Goal: Information Seeking & Learning: Check status

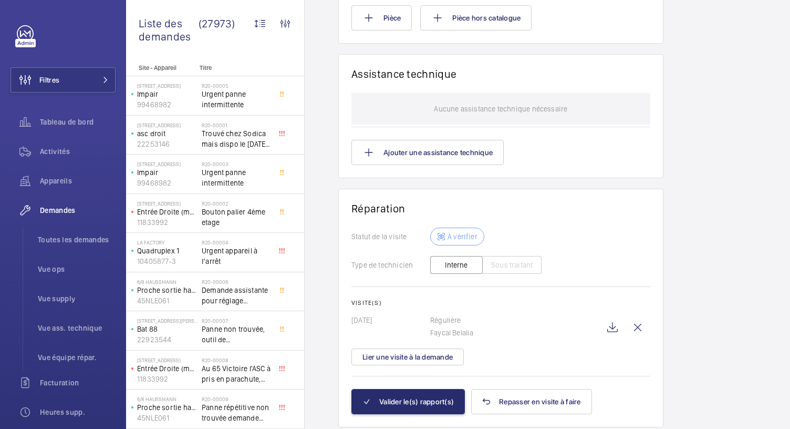
scroll to position [911, 0]
click at [617, 314] on wm-front-icon-button at bounding box center [612, 326] width 25 height 25
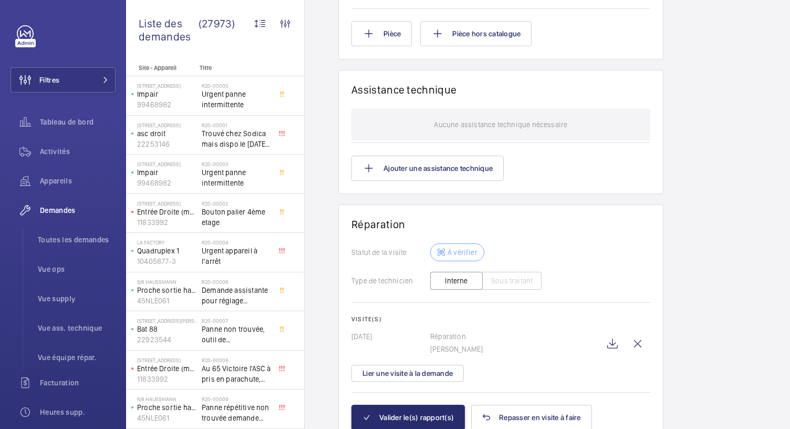
scroll to position [815, 0]
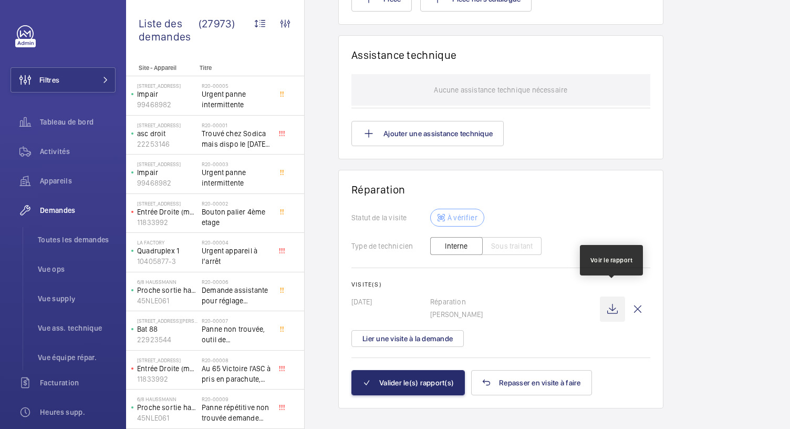
click at [603, 297] on wm-front-icon-button at bounding box center [612, 308] width 25 height 25
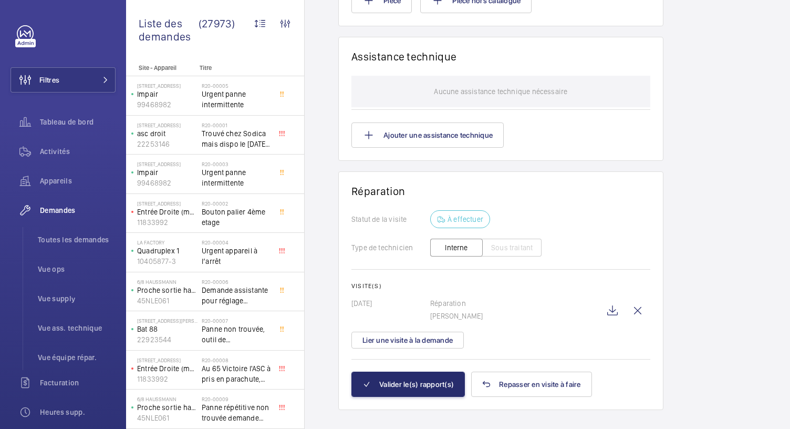
scroll to position [8, 0]
click at [622, 298] on wm-front-icon-button at bounding box center [612, 310] width 25 height 25
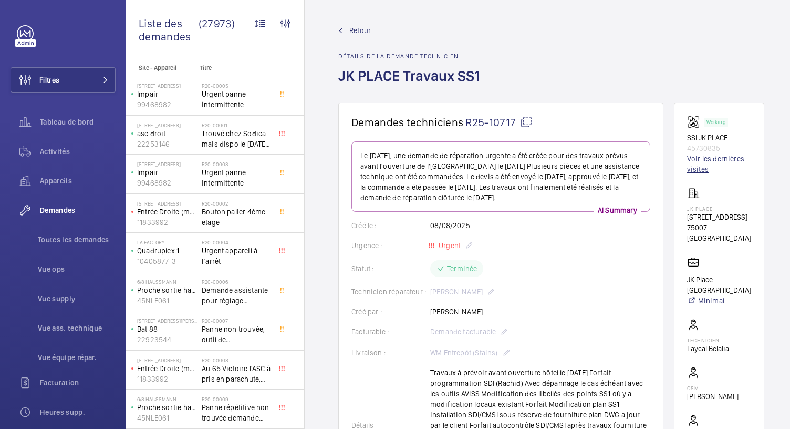
click at [705, 160] on link "Voir les dernières visites" at bounding box center [719, 163] width 64 height 21
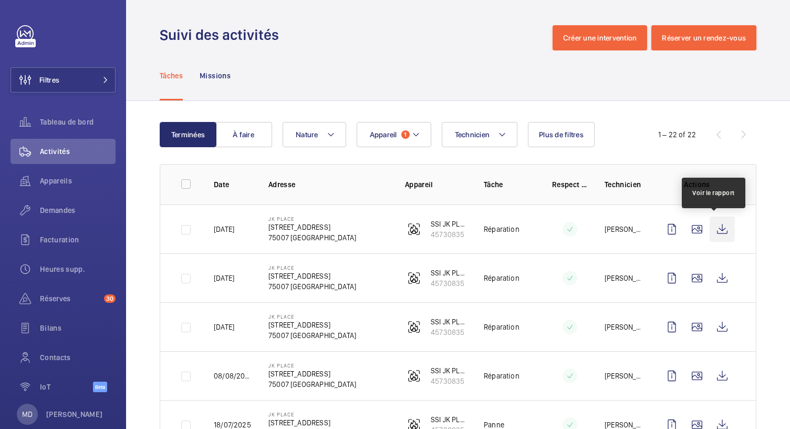
click at [710, 231] on wm-front-icon-button at bounding box center [722, 228] width 25 height 25
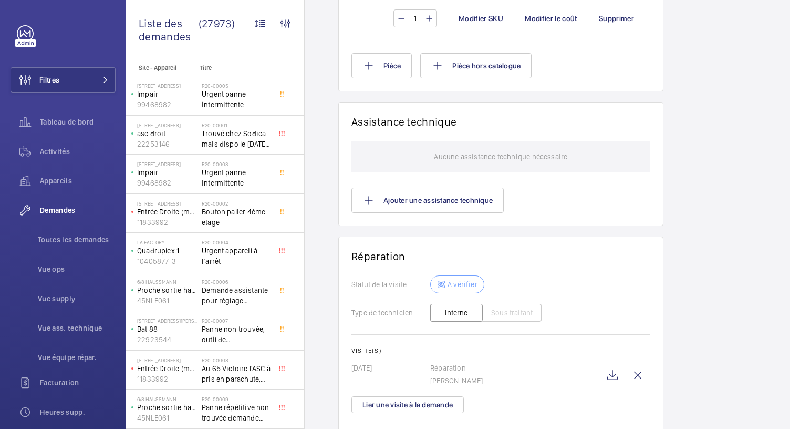
scroll to position [933, 0]
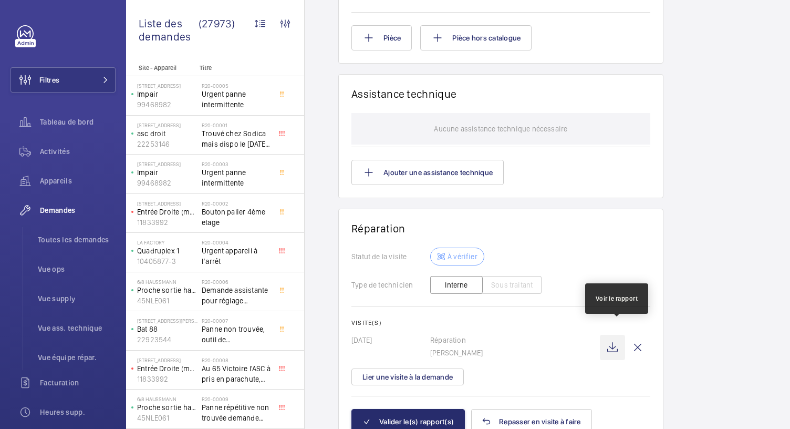
click at [614, 335] on wm-front-icon-button at bounding box center [612, 347] width 25 height 25
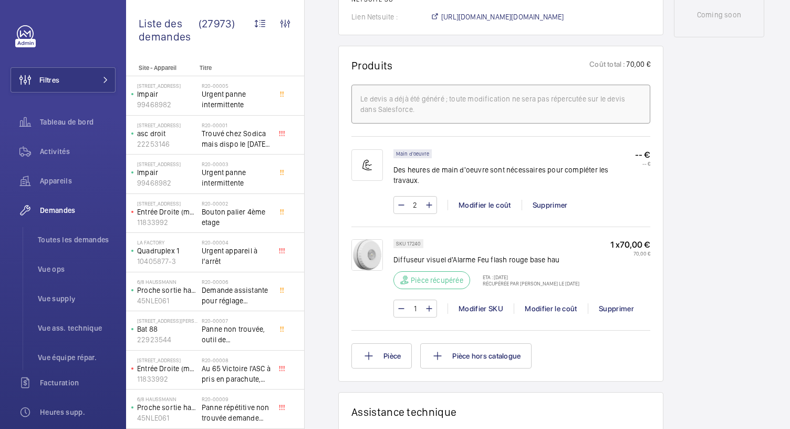
scroll to position [595, 0]
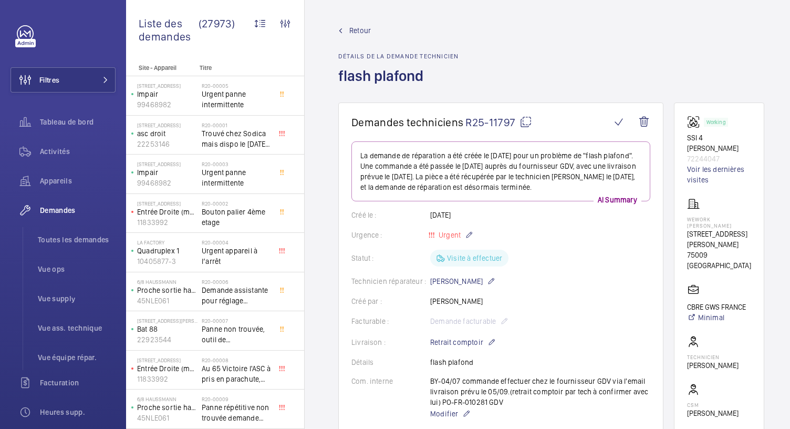
scroll to position [100, 0]
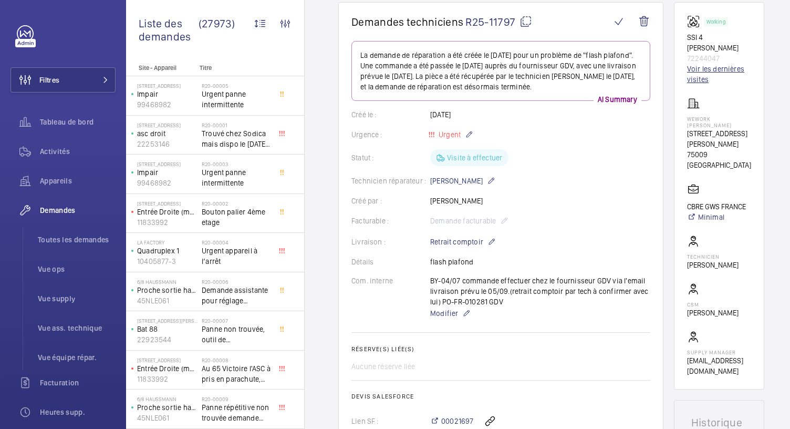
click at [706, 72] on link "Voir les dernières visites" at bounding box center [719, 74] width 64 height 21
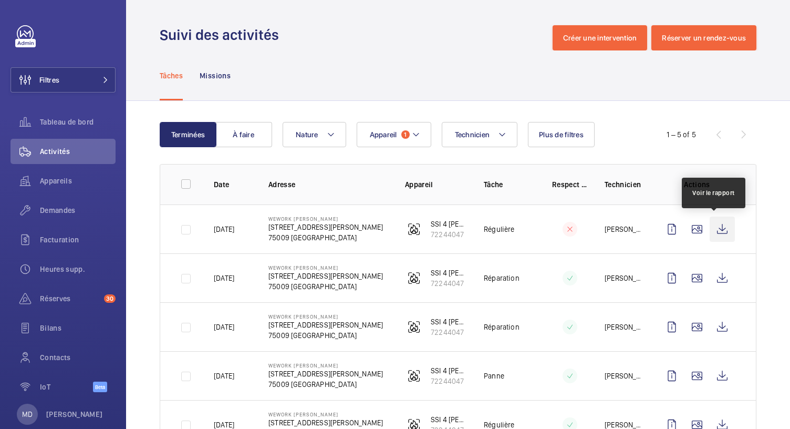
click at [712, 228] on wm-front-icon-button at bounding box center [722, 228] width 25 height 25
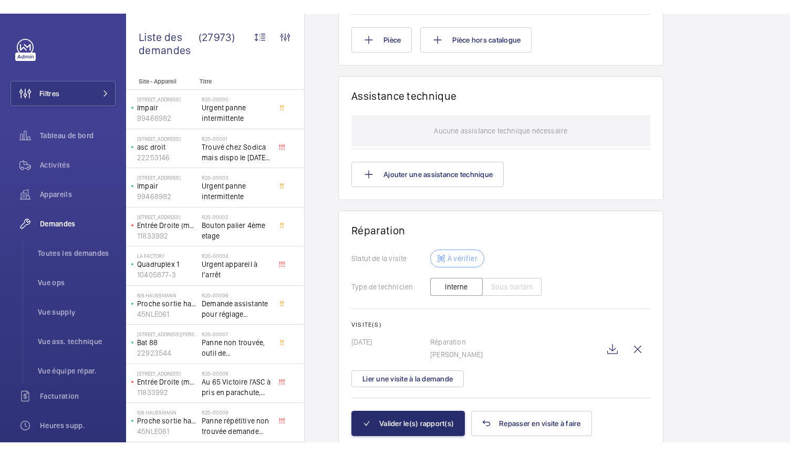
scroll to position [929, 0]
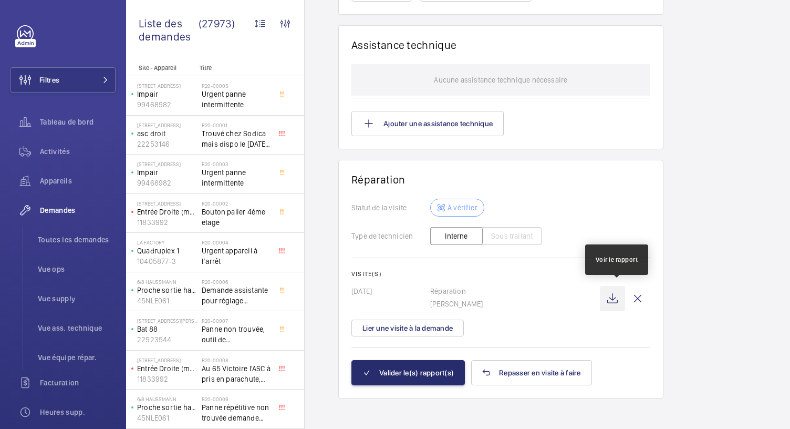
click at [613, 298] on wm-front-icon-button at bounding box center [612, 298] width 25 height 25
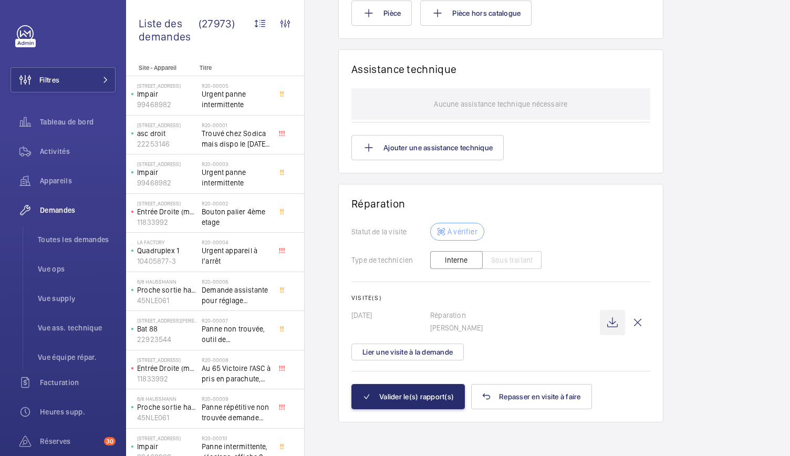
scroll to position [902, 0]
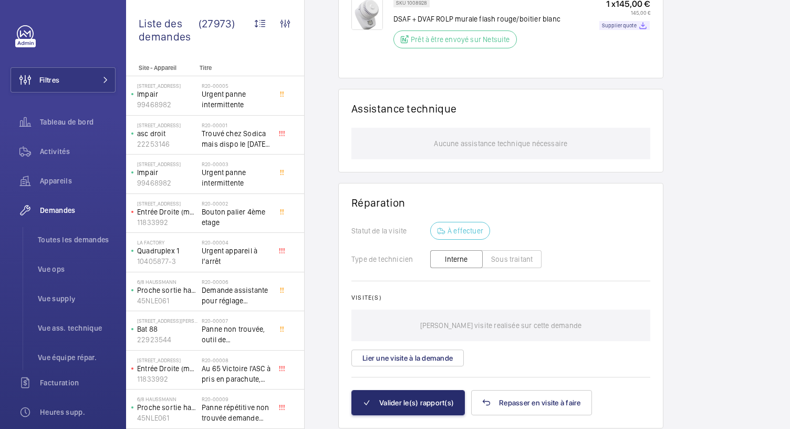
scroll to position [800, 0]
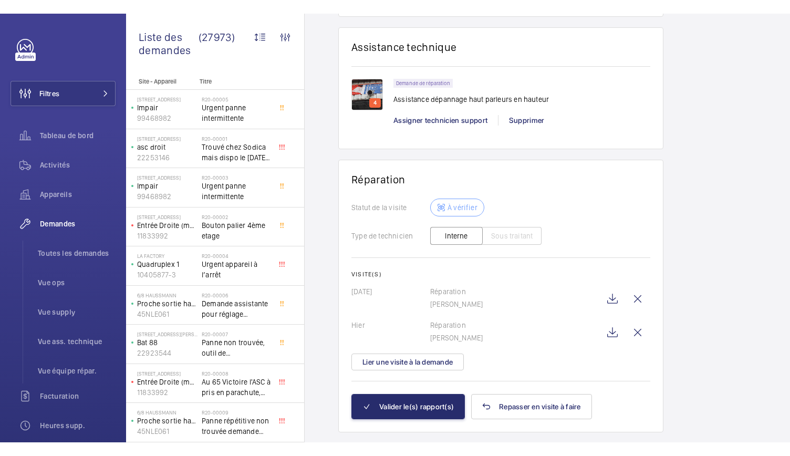
scroll to position [1138, 0]
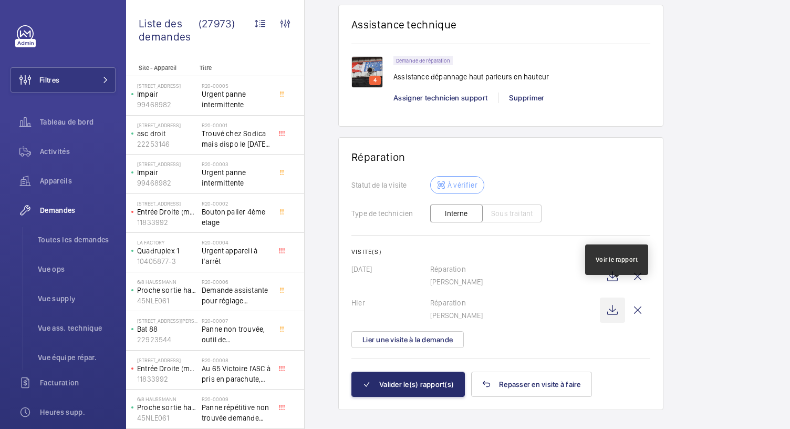
click at [617, 297] on wm-front-icon-button at bounding box center [612, 309] width 25 height 25
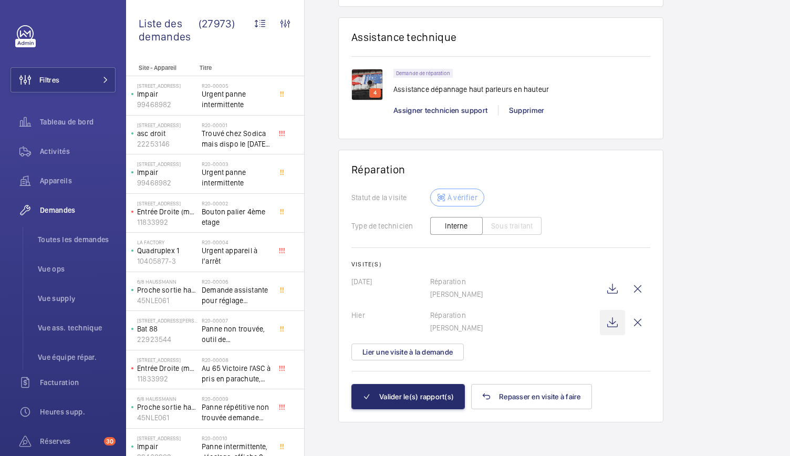
scroll to position [1110, 0]
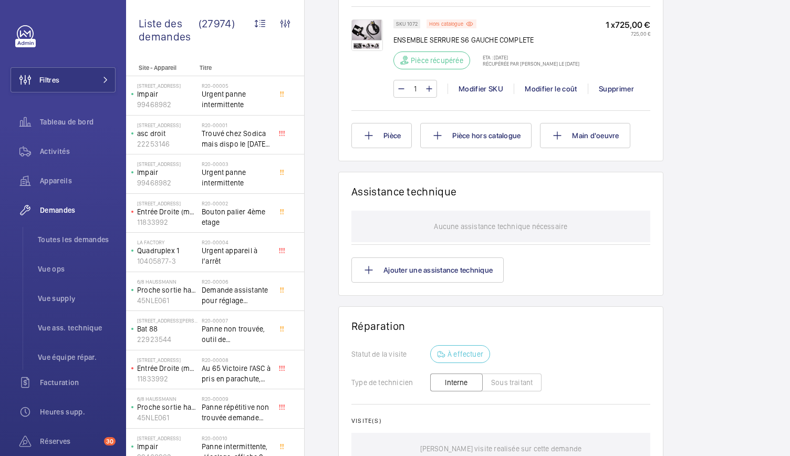
scroll to position [707, 0]
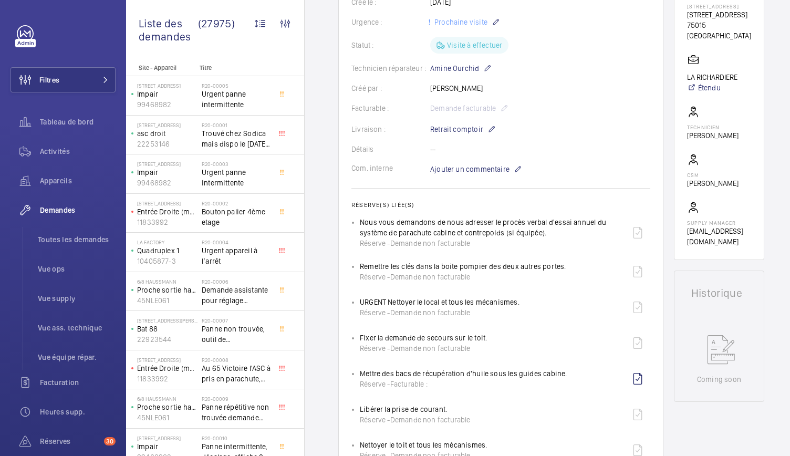
scroll to position [98, 0]
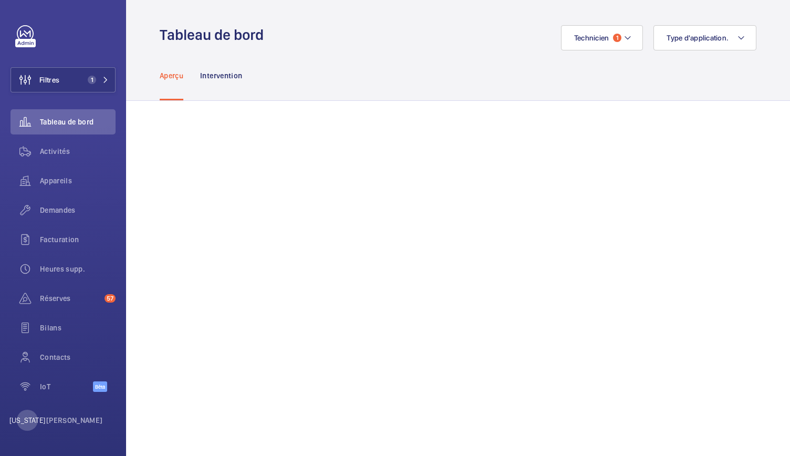
scroll to position [151, 0]
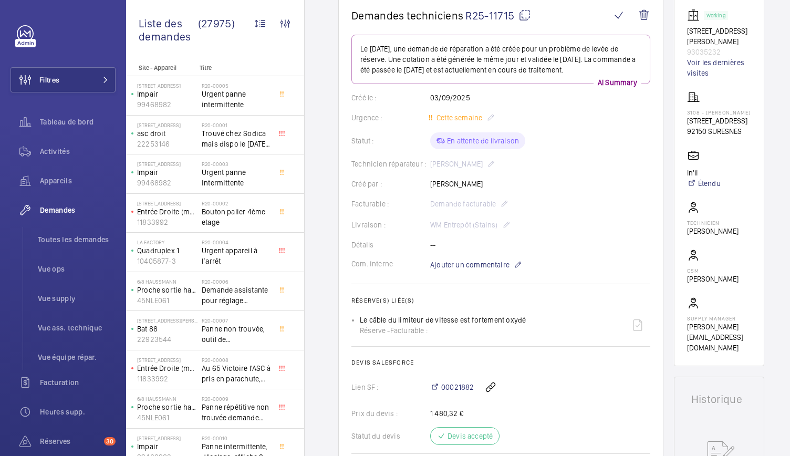
scroll to position [18, 0]
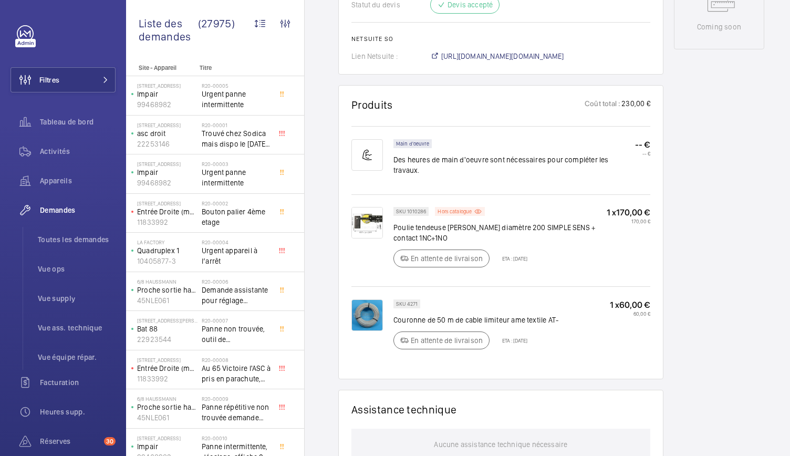
scroll to position [577, 0]
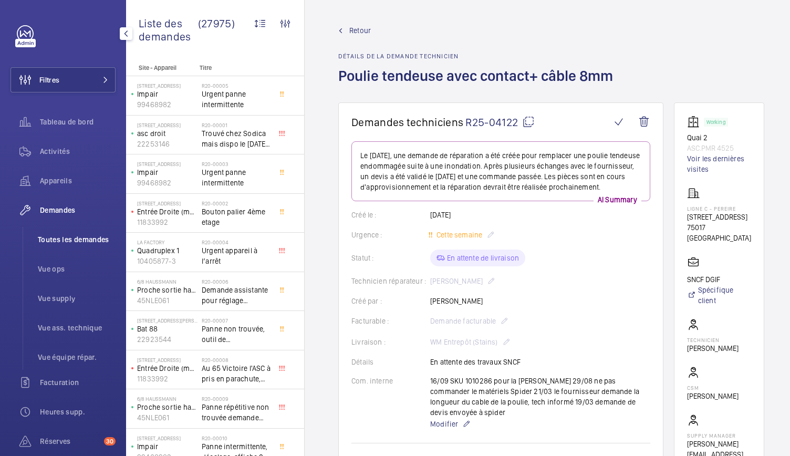
click at [80, 235] on span "Toutes les demandes" at bounding box center [77, 239] width 78 height 11
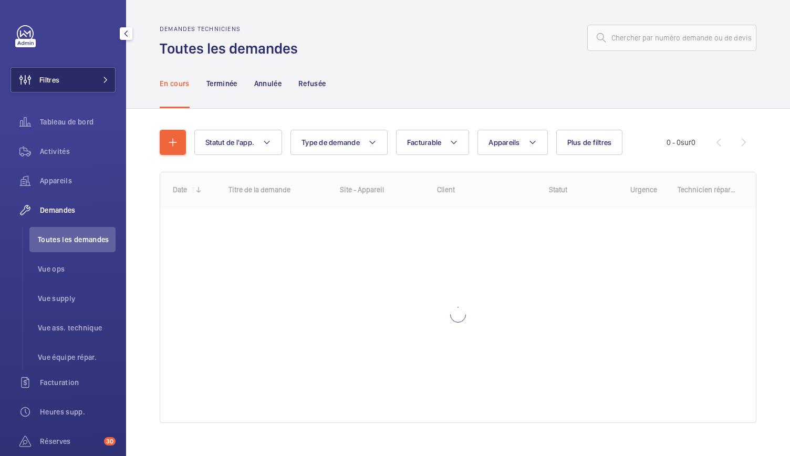
click at [67, 80] on button "Filtres" at bounding box center [63, 79] width 105 height 25
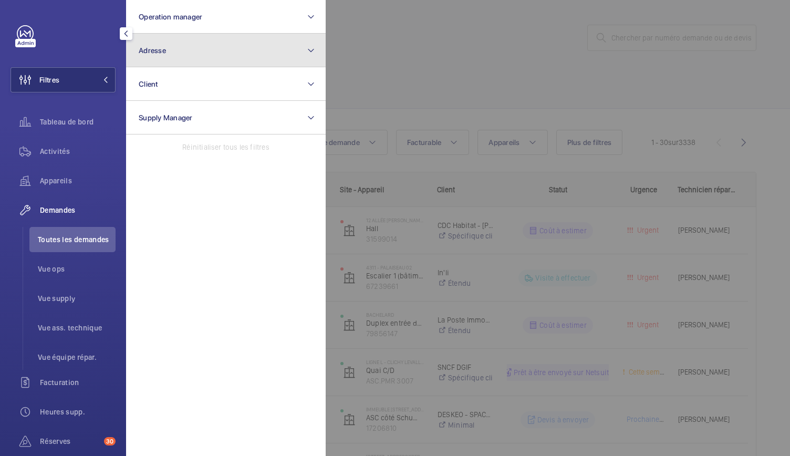
click at [173, 49] on button "Adresse" at bounding box center [226, 51] width 200 height 34
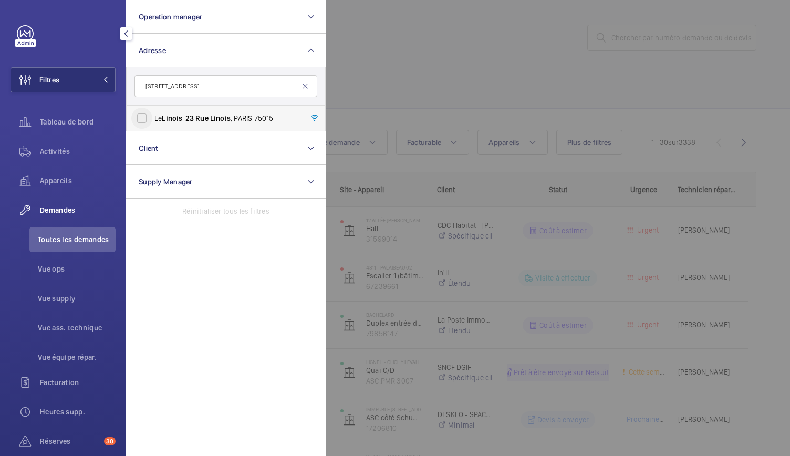
type input "23 Rue Linois"
click at [141, 111] on input "Le Linois - 23 Rue Linois , PARIS 75015" at bounding box center [141, 118] width 21 height 21
checkbox input "true"
click at [63, 234] on span "Toutes les demandes" at bounding box center [77, 239] width 78 height 11
click at [428, 76] on div at bounding box center [721, 228] width 790 height 456
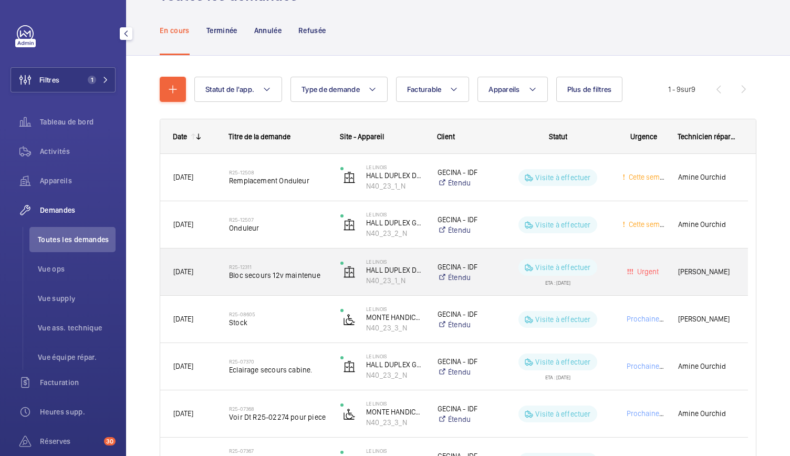
scroll to position [54, 0]
click at [298, 281] on div "R25-12311 Bloc secours 12v maintenue" at bounding box center [278, 271] width 98 height 30
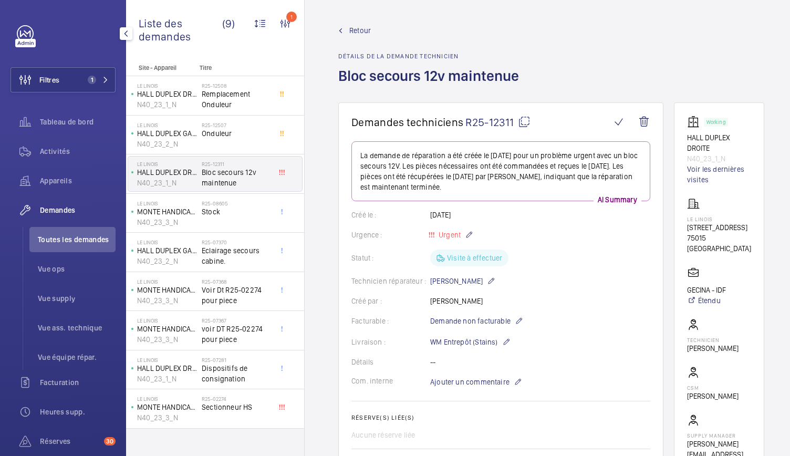
click at [356, 31] on span "Retour" at bounding box center [360, 30] width 22 height 11
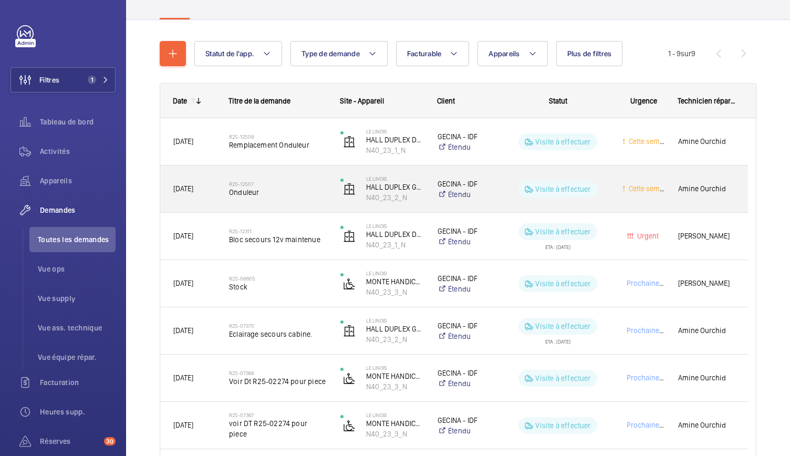
scroll to position [89, 0]
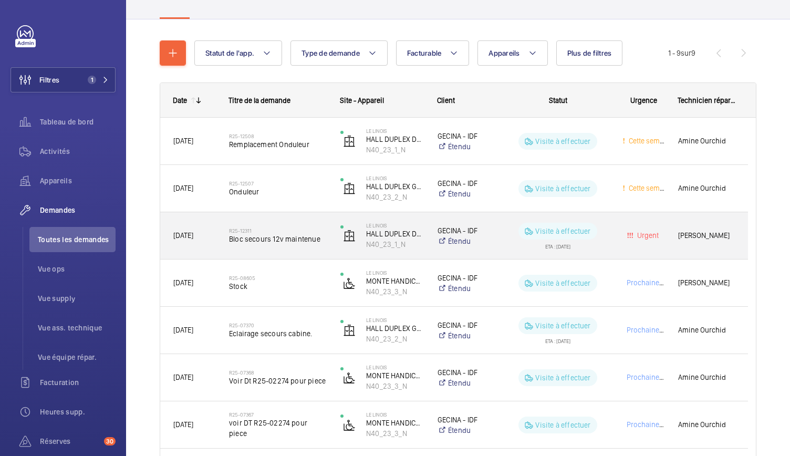
click at [247, 249] on div "R25-12311 Bloc secours 12v maintenue" at bounding box center [278, 236] width 98 height 30
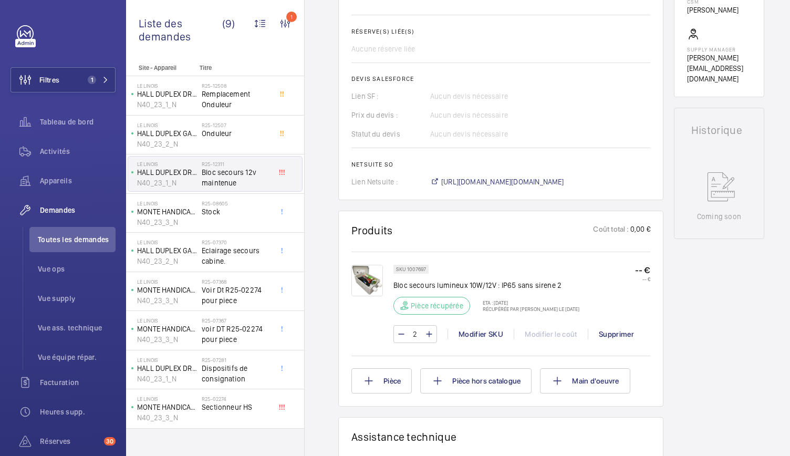
scroll to position [387, 0]
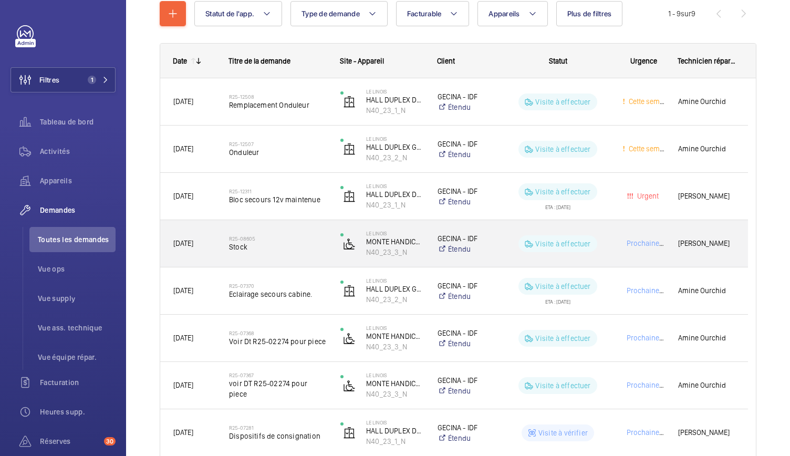
scroll to position [129, 0]
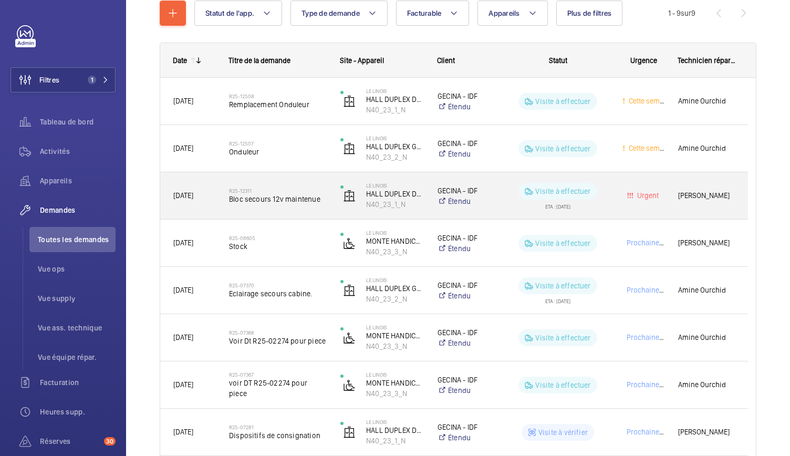
click at [277, 200] on span "Bloc secours 12v maintenue" at bounding box center [278, 199] width 98 height 11
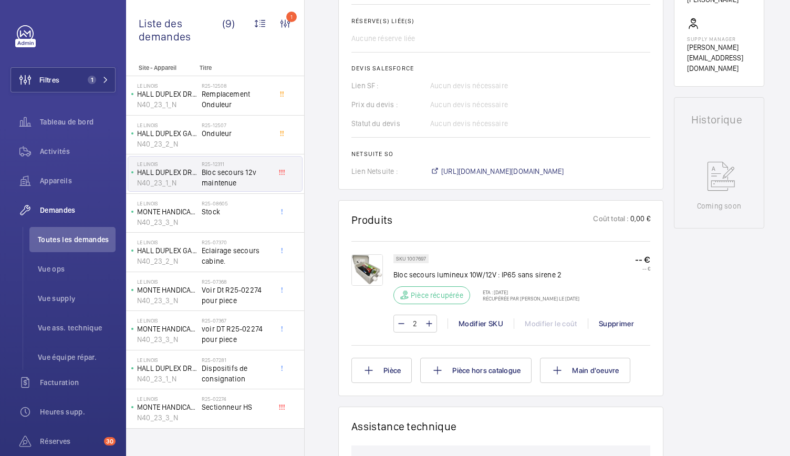
scroll to position [397, 0]
click at [477, 168] on span "https://6461500.app.netsuite.com/app/accounting/transactions/salesord.nl?id=301…" at bounding box center [502, 170] width 123 height 11
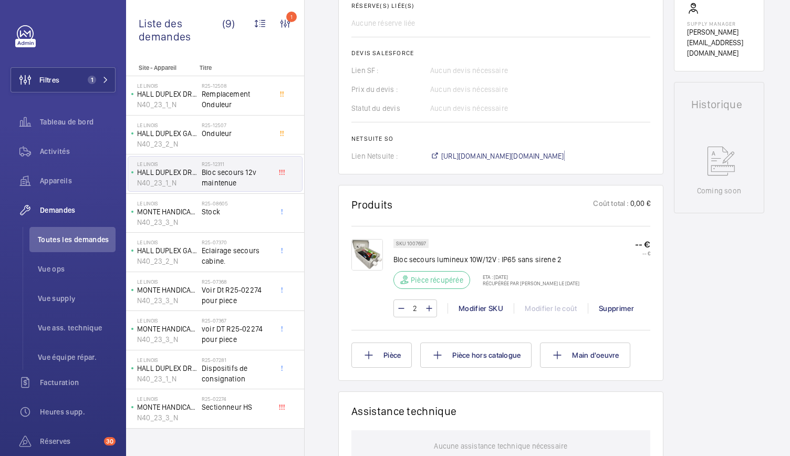
scroll to position [419, 0]
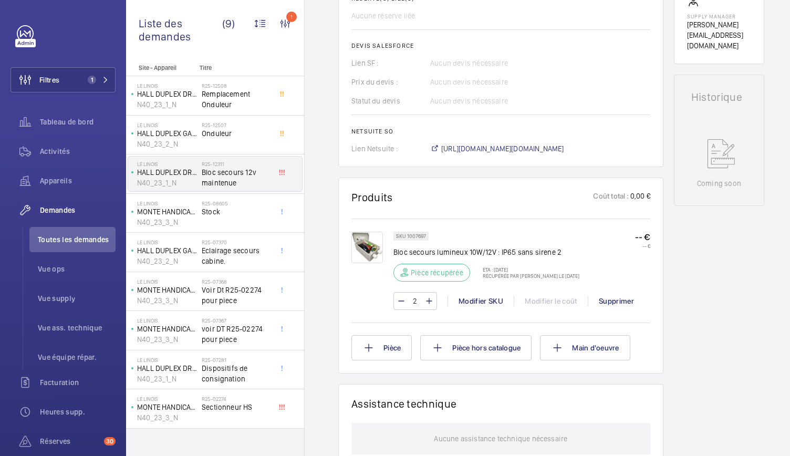
click at [370, 243] on img at bounding box center [367, 248] width 32 height 32
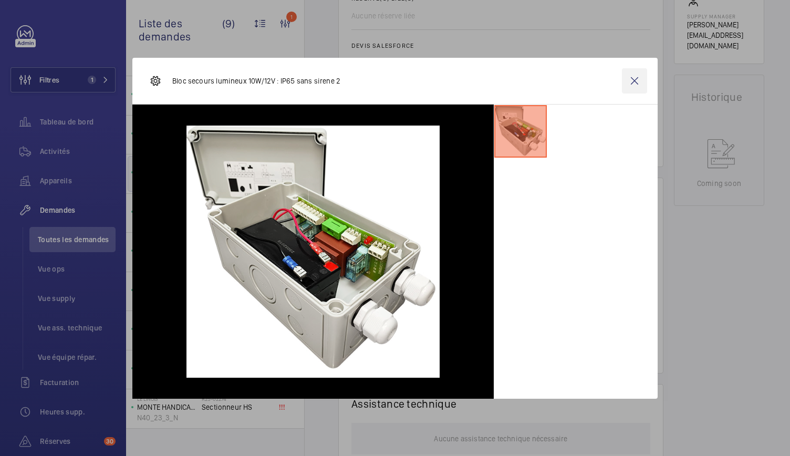
click at [629, 81] on wm-front-icon-button at bounding box center [634, 80] width 25 height 25
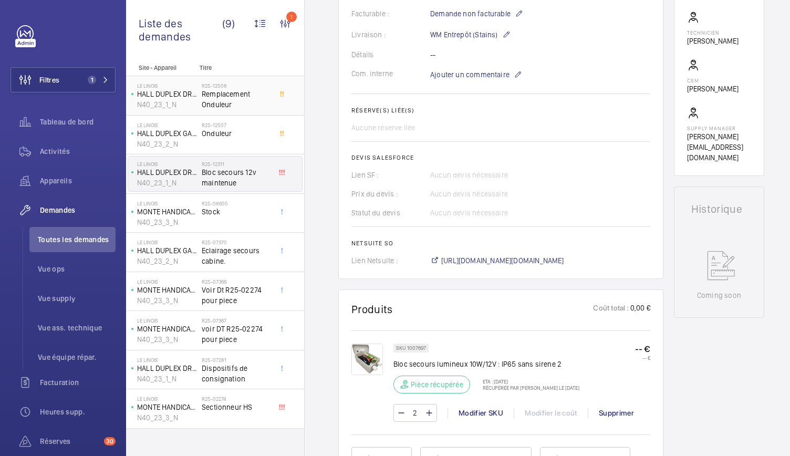
scroll to position [307, 0]
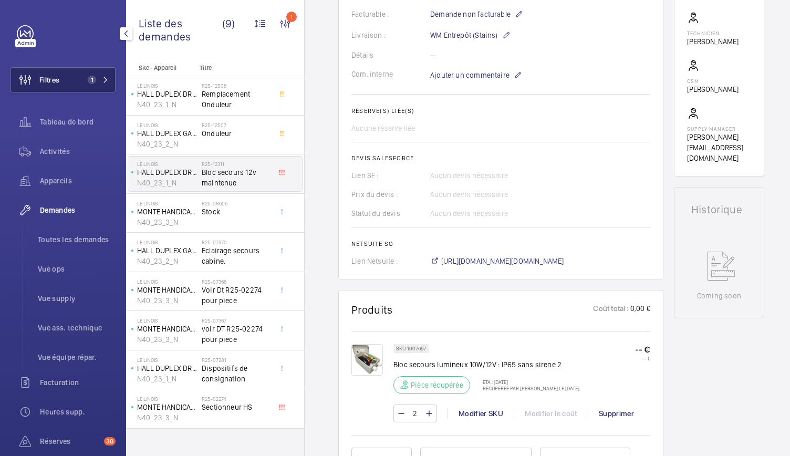
click at [84, 81] on span "1" at bounding box center [90, 80] width 13 height 8
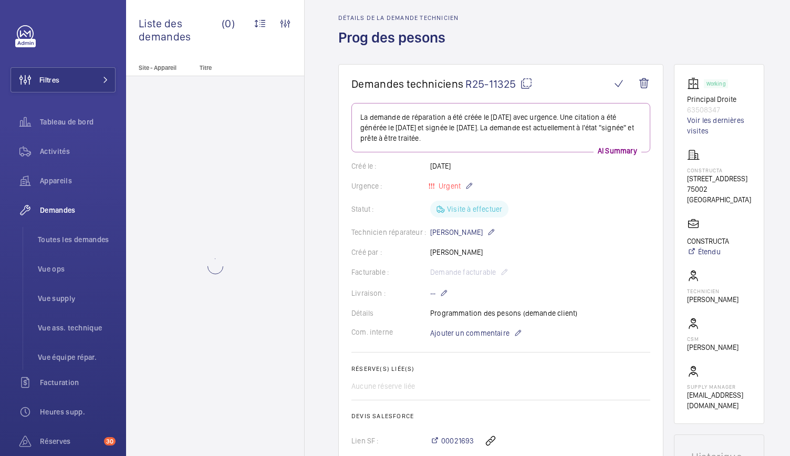
scroll to position [42, 0]
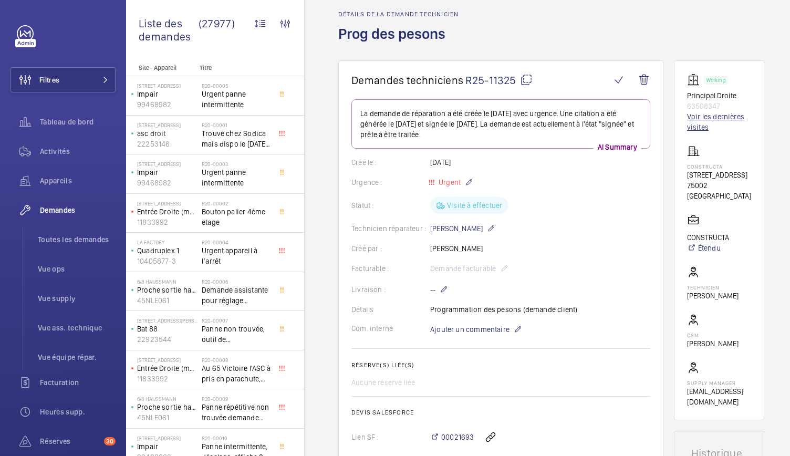
click at [701, 119] on link "Voir les dernières visites" at bounding box center [719, 121] width 64 height 21
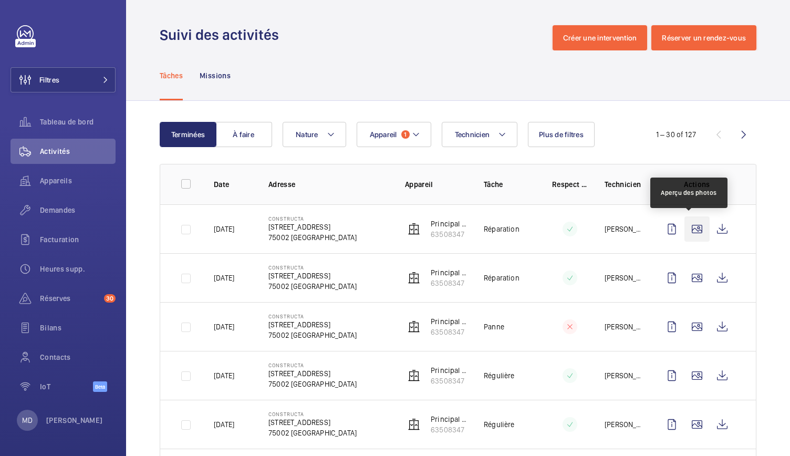
click at [697, 226] on wm-front-icon-button at bounding box center [696, 228] width 25 height 25
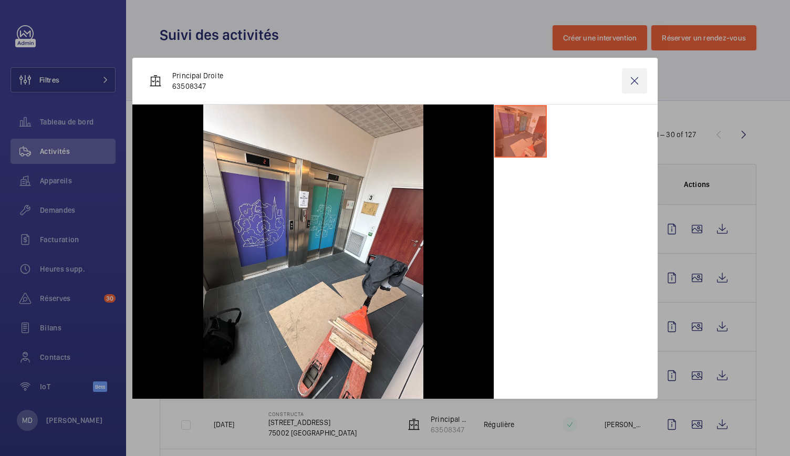
click at [632, 84] on wm-front-icon-button at bounding box center [634, 80] width 25 height 25
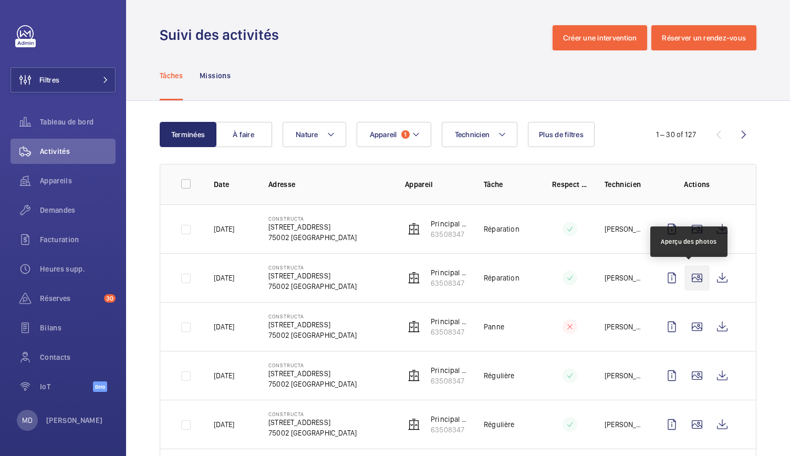
click at [689, 279] on wm-front-icon-button at bounding box center [696, 277] width 25 height 25
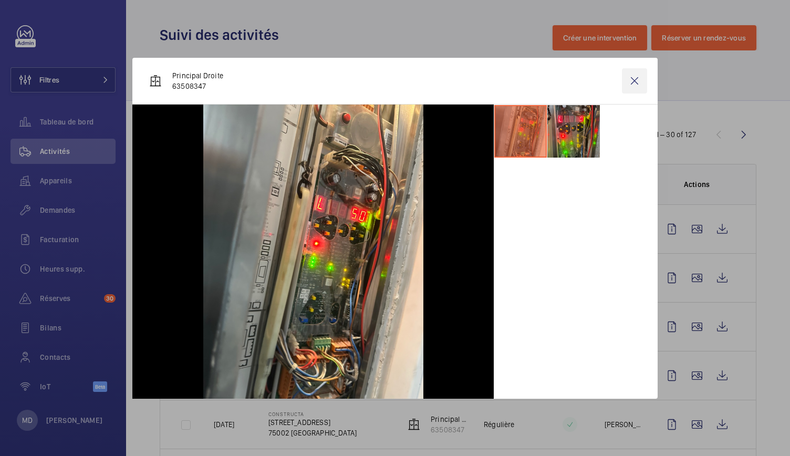
click at [630, 84] on wm-front-icon-button at bounding box center [634, 80] width 25 height 25
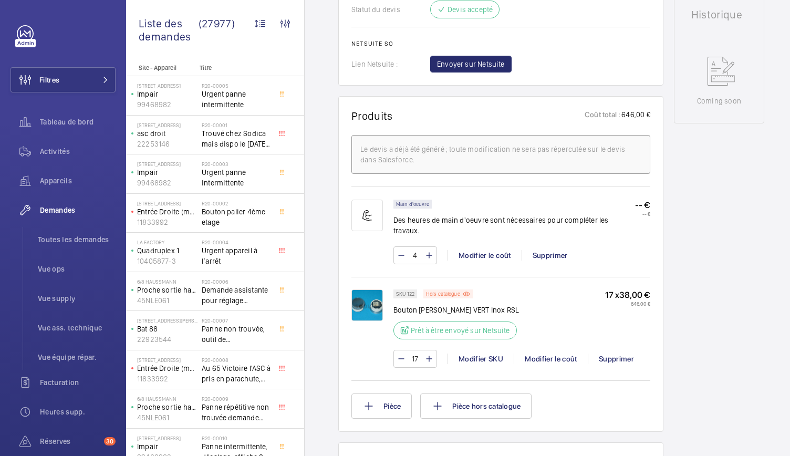
scroll to position [529, 0]
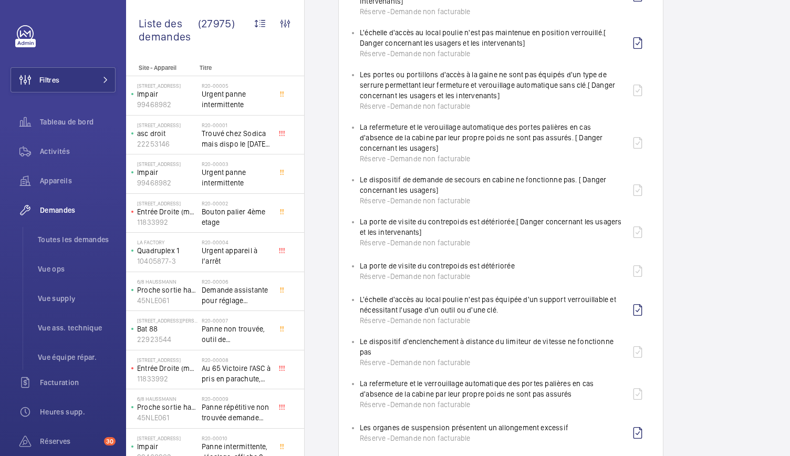
scroll to position [957, 0]
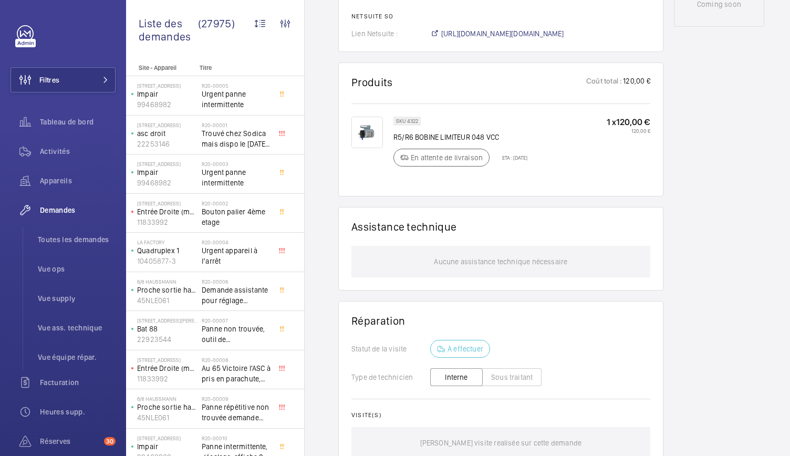
scroll to position [575, 0]
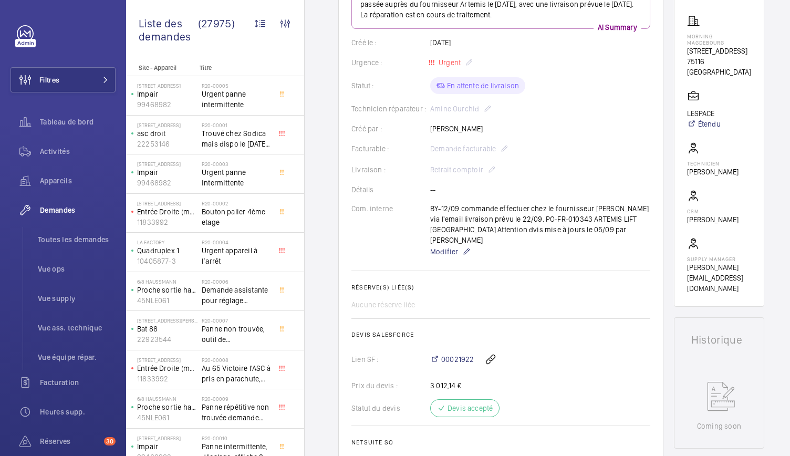
scroll to position [186, 0]
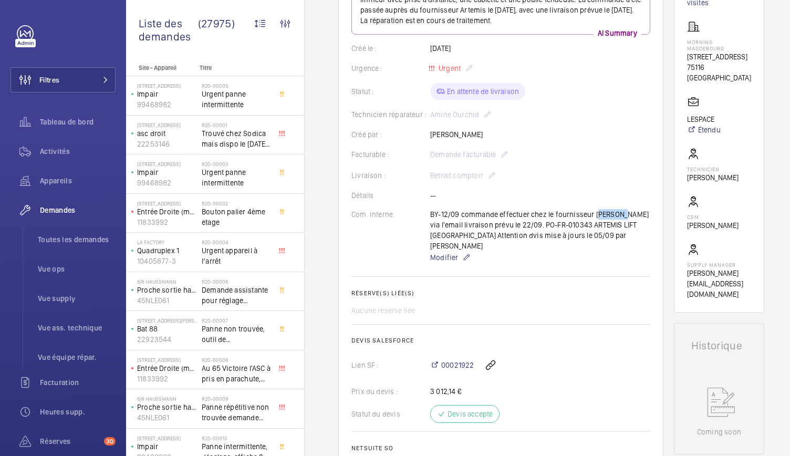
drag, startPoint x: 592, startPoint y: 212, endPoint x: 620, endPoint y: 215, distance: 28.0
click at [620, 215] on div "BY-12/09 commande effectuer chez le fournisseur [PERSON_NAME] via l'email livra…" at bounding box center [540, 236] width 220 height 55
copy p "ARTEMIS"
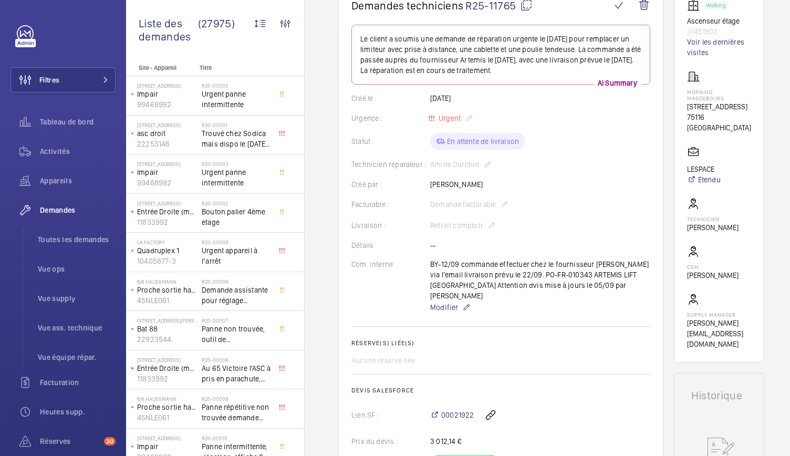
click at [543, 228] on div "Livraison : Retrait comptoir" at bounding box center [500, 225] width 299 height 13
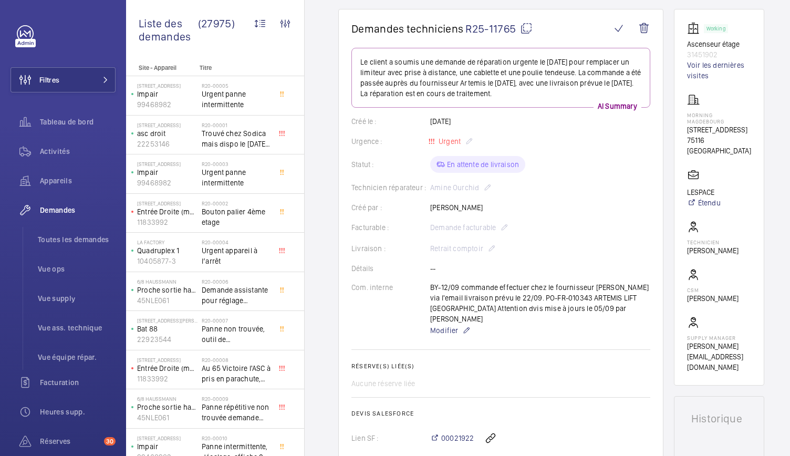
scroll to position [0, 0]
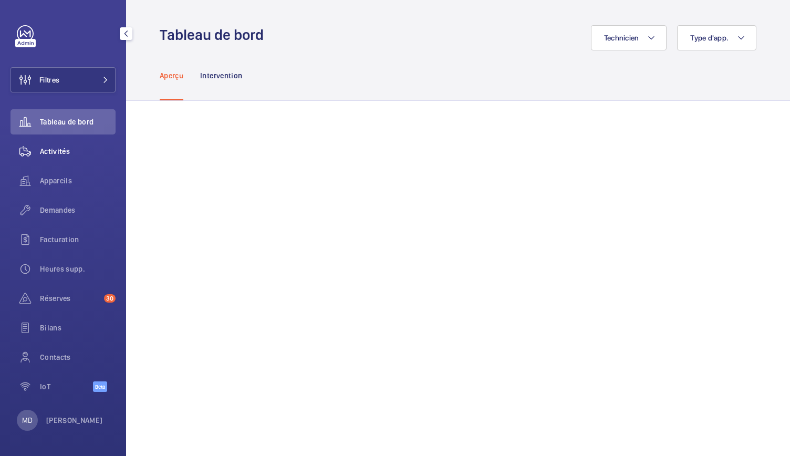
click at [68, 155] on span "Activités" at bounding box center [78, 151] width 76 height 11
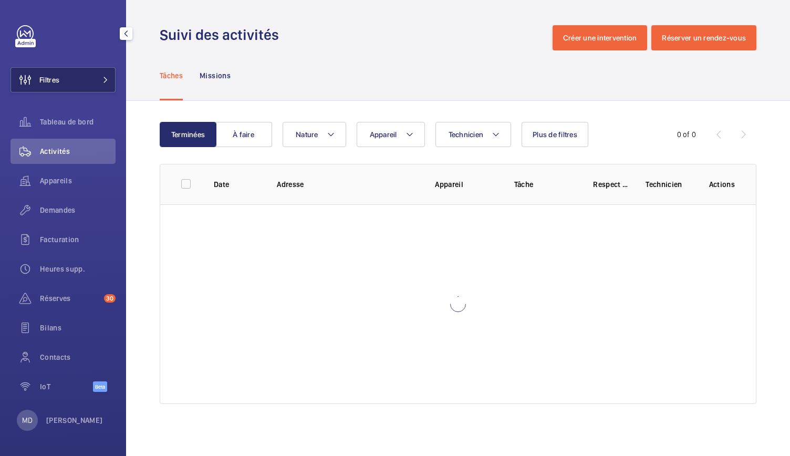
click at [84, 87] on button "Filtres" at bounding box center [63, 79] width 105 height 25
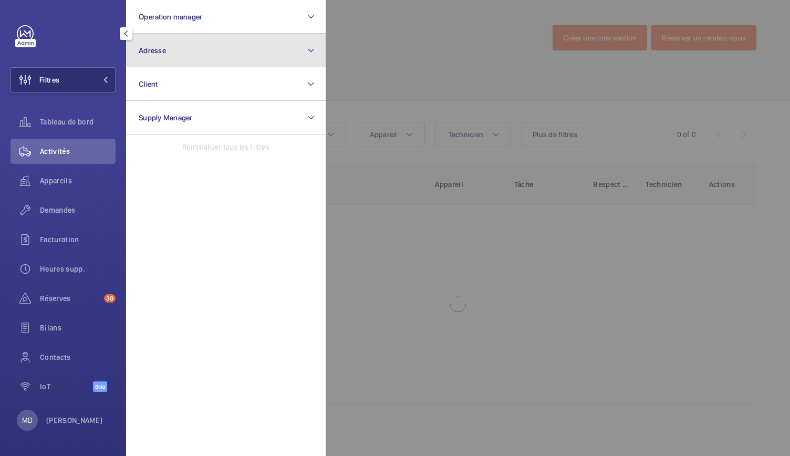
click at [166, 49] on button "Adresse" at bounding box center [226, 51] width 200 height 34
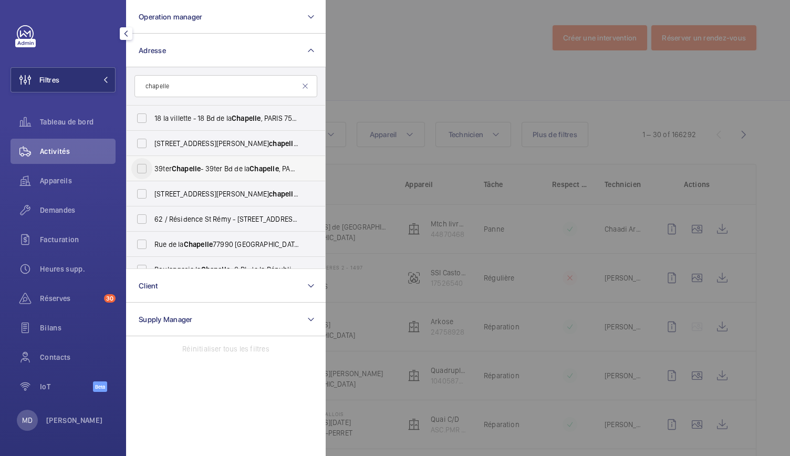
type input "chapelle"
click at [145, 167] on input "39ter Chapelle - [STREET_ADDRESS]" at bounding box center [141, 168] width 21 height 21
checkbox input "true"
click at [379, 69] on div at bounding box center [721, 228] width 790 height 456
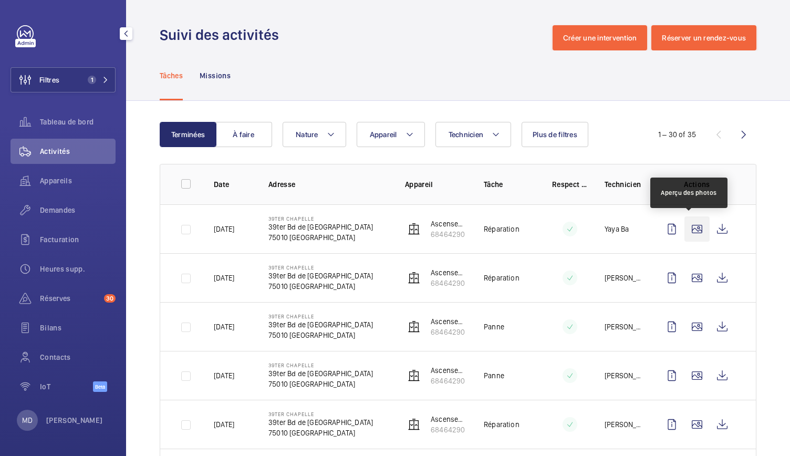
click at [690, 232] on wm-front-icon-button at bounding box center [696, 228] width 25 height 25
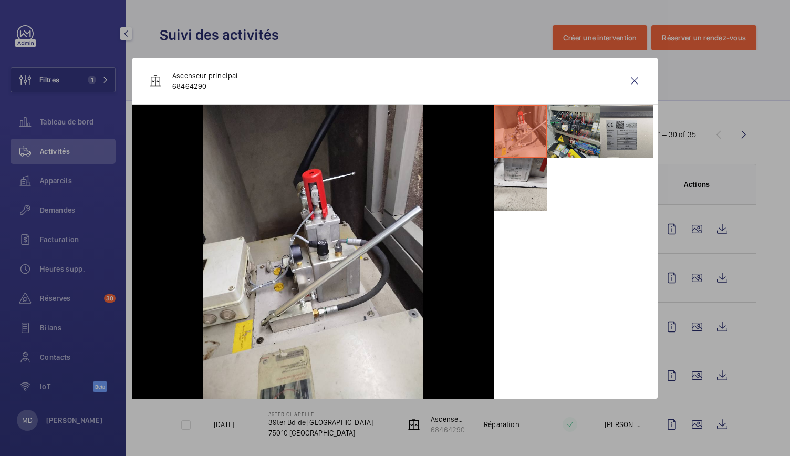
click at [561, 141] on li at bounding box center [573, 131] width 53 height 53
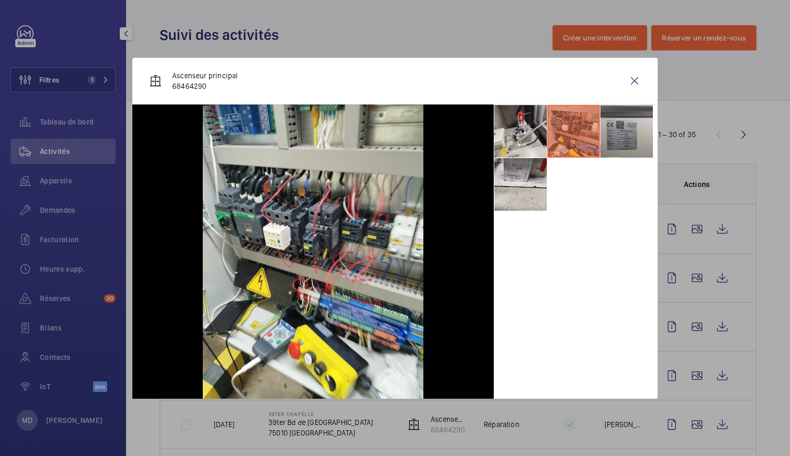
click at [612, 142] on li at bounding box center [626, 131] width 53 height 53
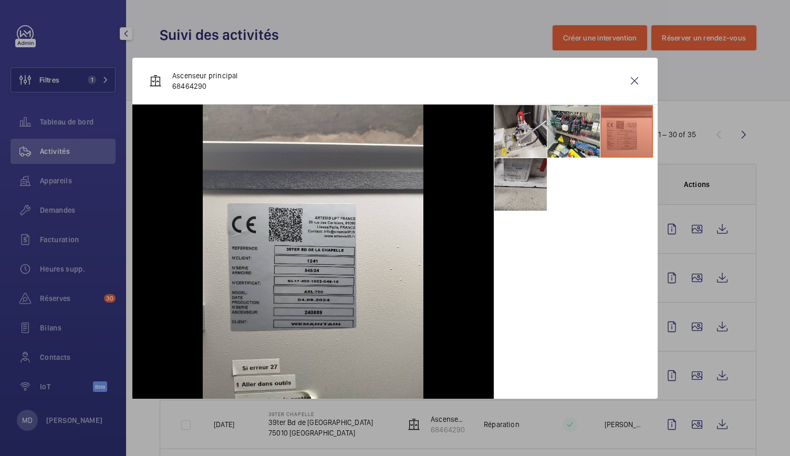
click at [518, 197] on li at bounding box center [520, 184] width 53 height 53
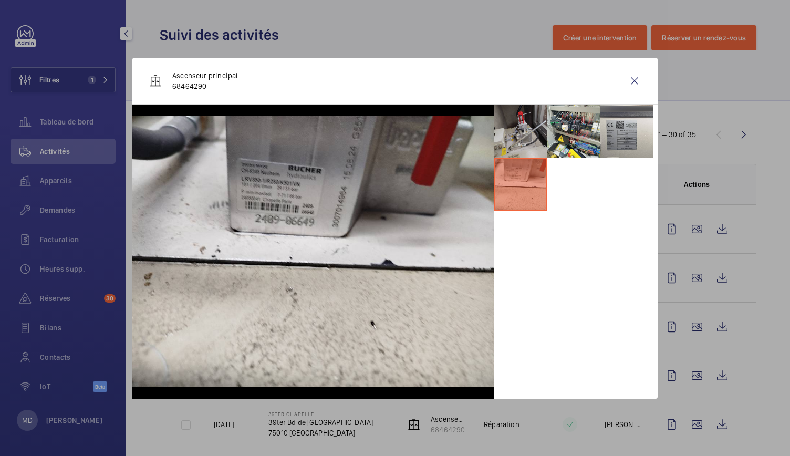
click at [521, 139] on li at bounding box center [520, 131] width 53 height 53
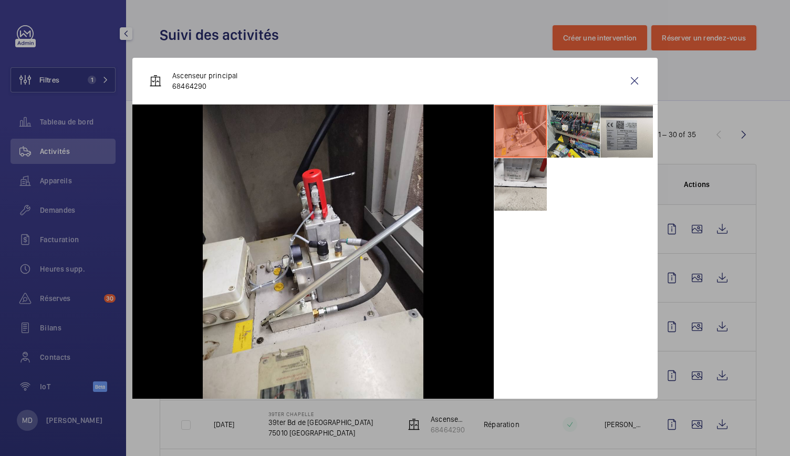
click at [587, 126] on li at bounding box center [573, 131] width 53 height 53
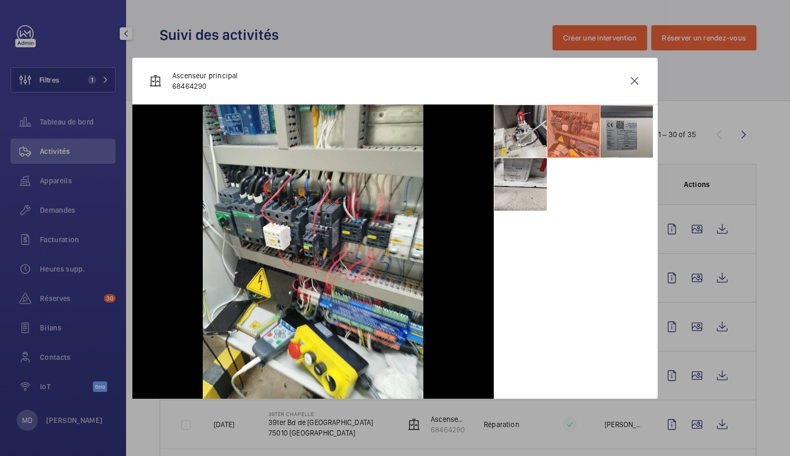
click at [621, 130] on li at bounding box center [626, 131] width 53 height 53
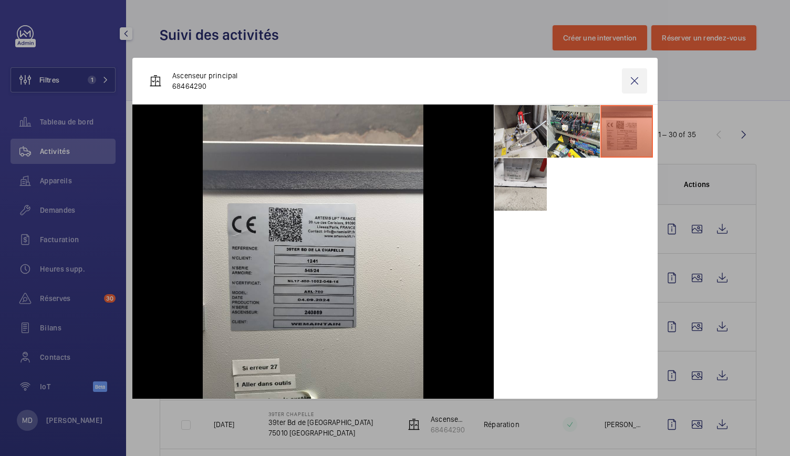
click at [631, 84] on wm-front-icon-button at bounding box center [634, 80] width 25 height 25
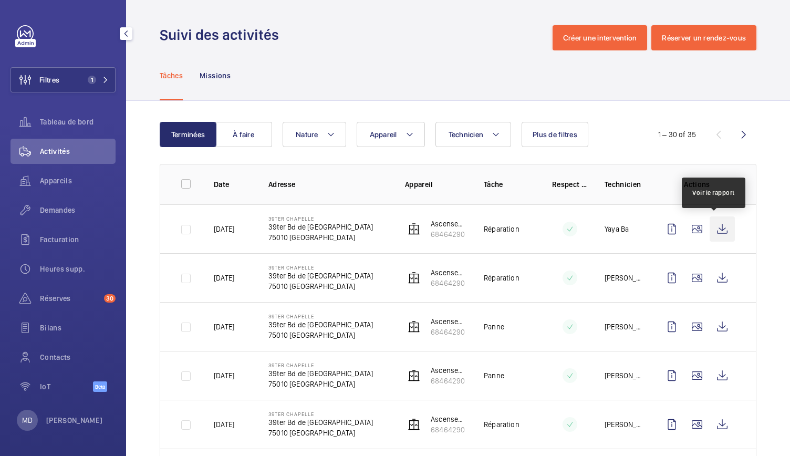
click at [710, 233] on wm-front-icon-button at bounding box center [722, 228] width 25 height 25
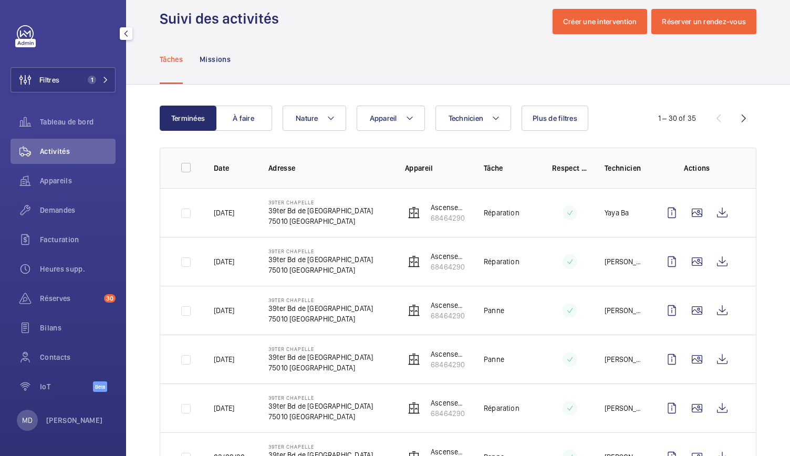
scroll to position [13, 0]
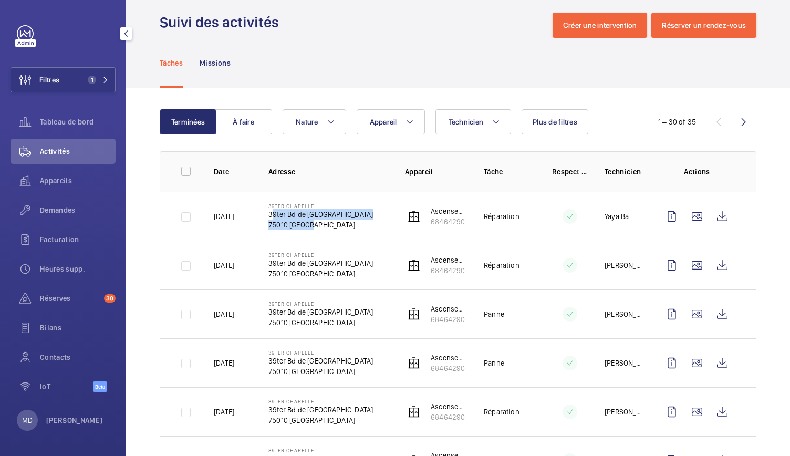
drag, startPoint x: 308, startPoint y: 226, endPoint x: 263, endPoint y: 218, distance: 45.3
click at [263, 218] on td "39ter Chapelle [STREET_ADDRESS]" at bounding box center [320, 216] width 137 height 49
copy div "39ter Bd de [GEOGRAPHIC_DATA]"
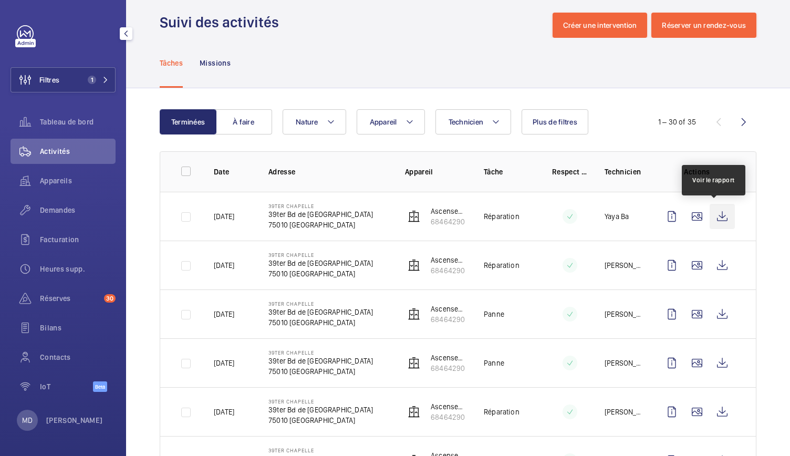
click at [713, 215] on wm-front-icon-button at bounding box center [722, 216] width 25 height 25
